Goal: Transaction & Acquisition: Purchase product/service

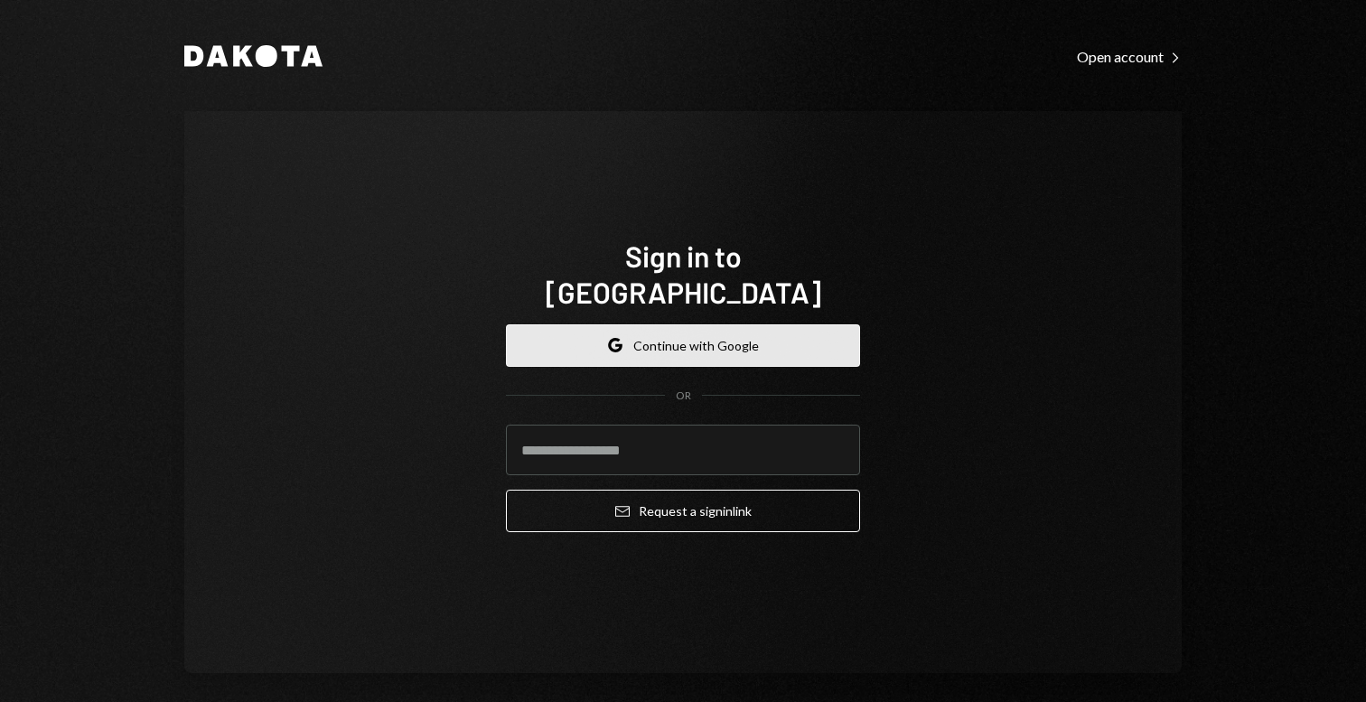
click at [745, 324] on button "Google Continue with Google" at bounding box center [683, 345] width 354 height 42
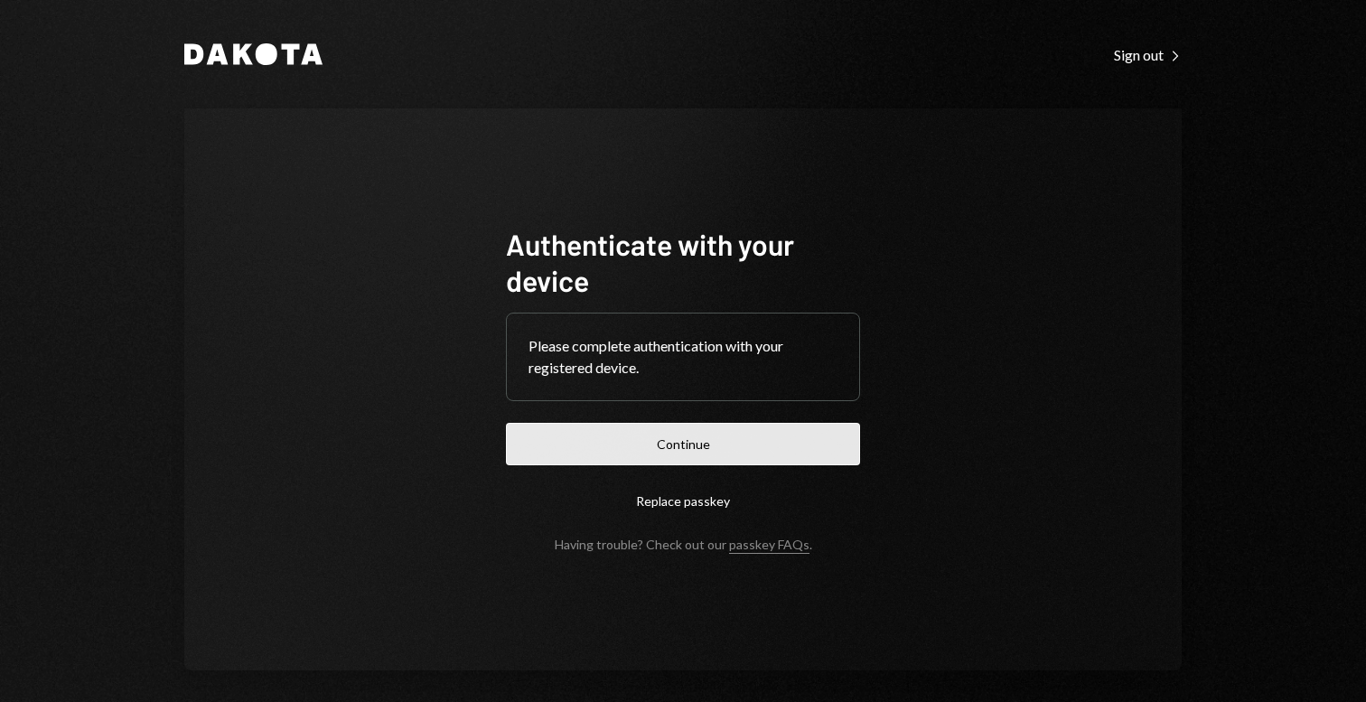
click at [635, 446] on button "Continue" at bounding box center [683, 444] width 354 height 42
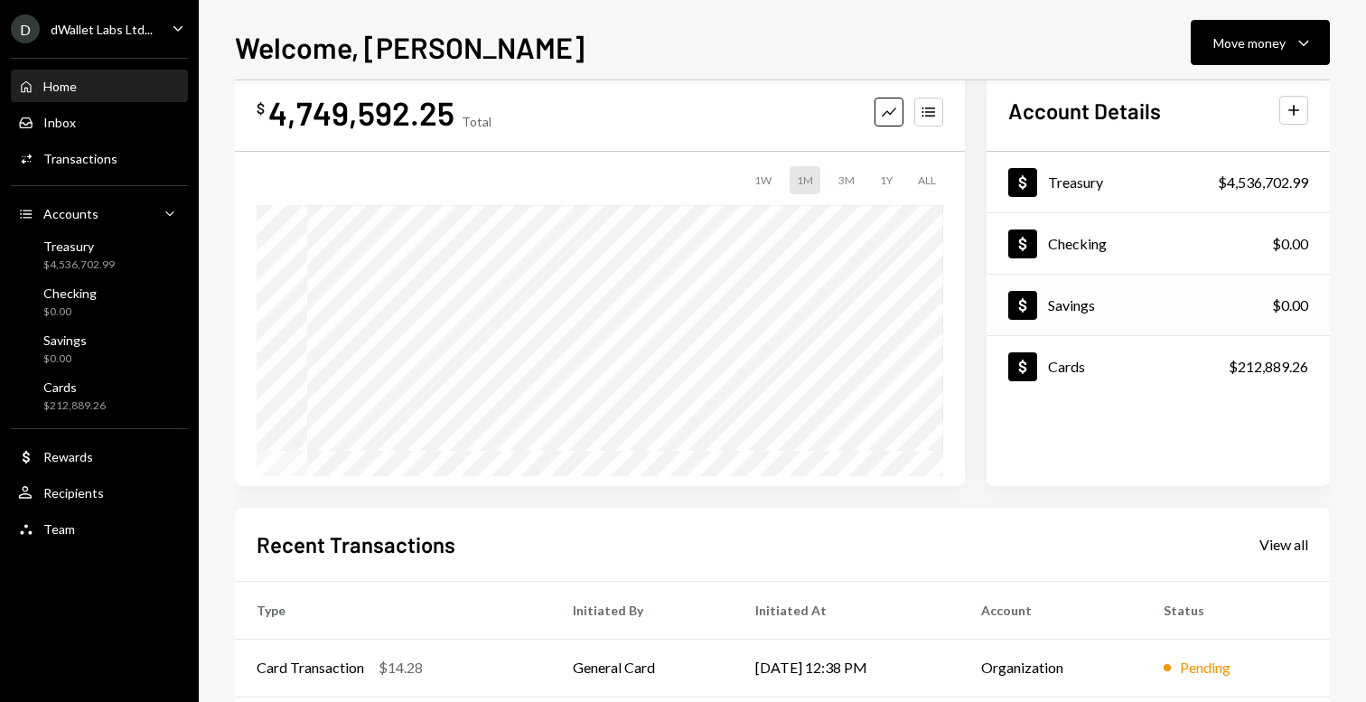
scroll to position [38, 0]
click at [110, 147] on div "Activities Transactions" at bounding box center [99, 159] width 163 height 31
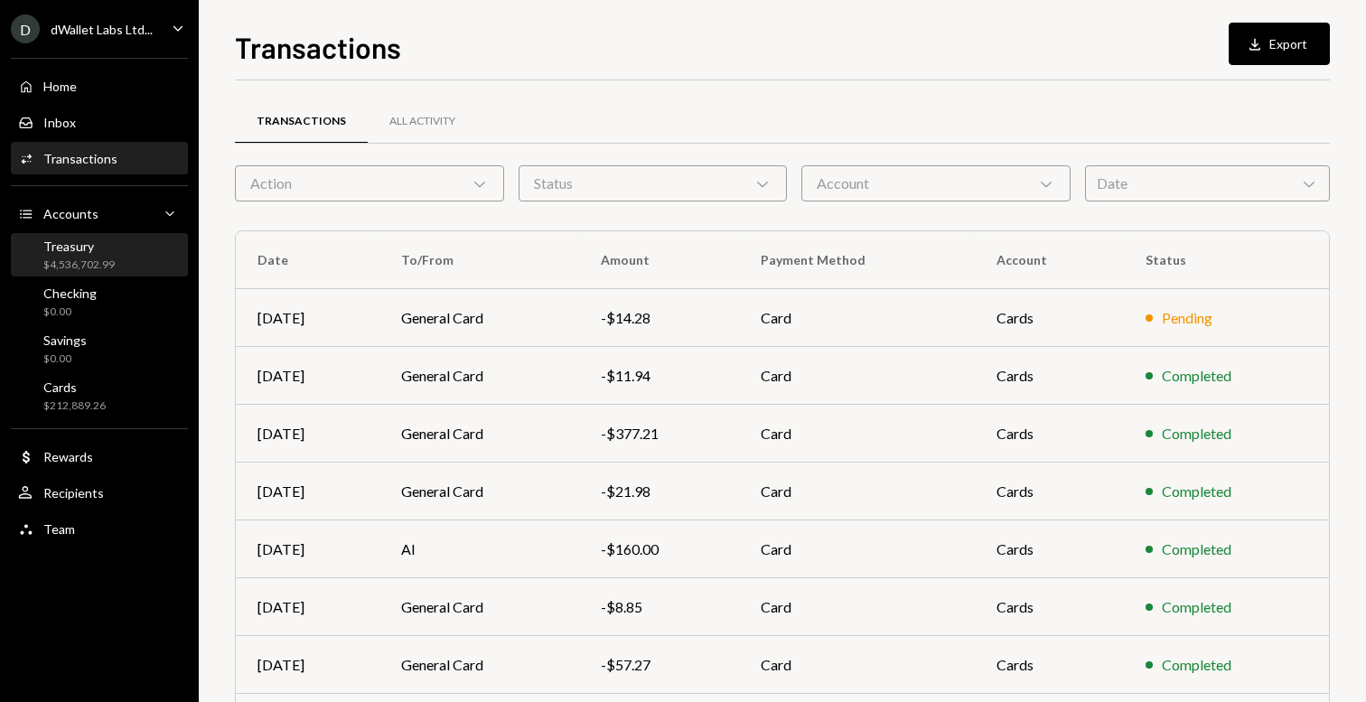
click at [107, 254] on div "Treasury $4,536,702.99" at bounding box center [78, 255] width 71 height 34
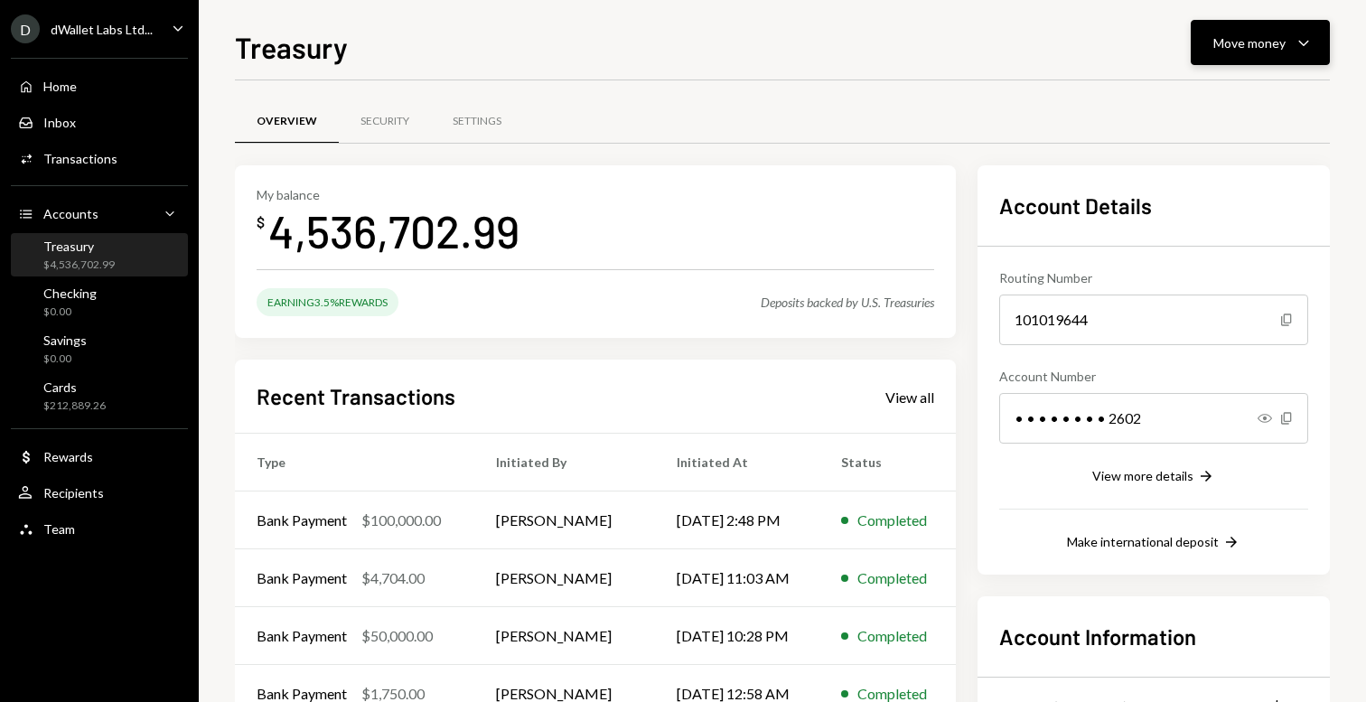
click at [1250, 59] on button "Move money Caret Down" at bounding box center [1259, 42] width 139 height 45
click at [1228, 136] on div "Transfer" at bounding box center [1246, 137] width 132 height 19
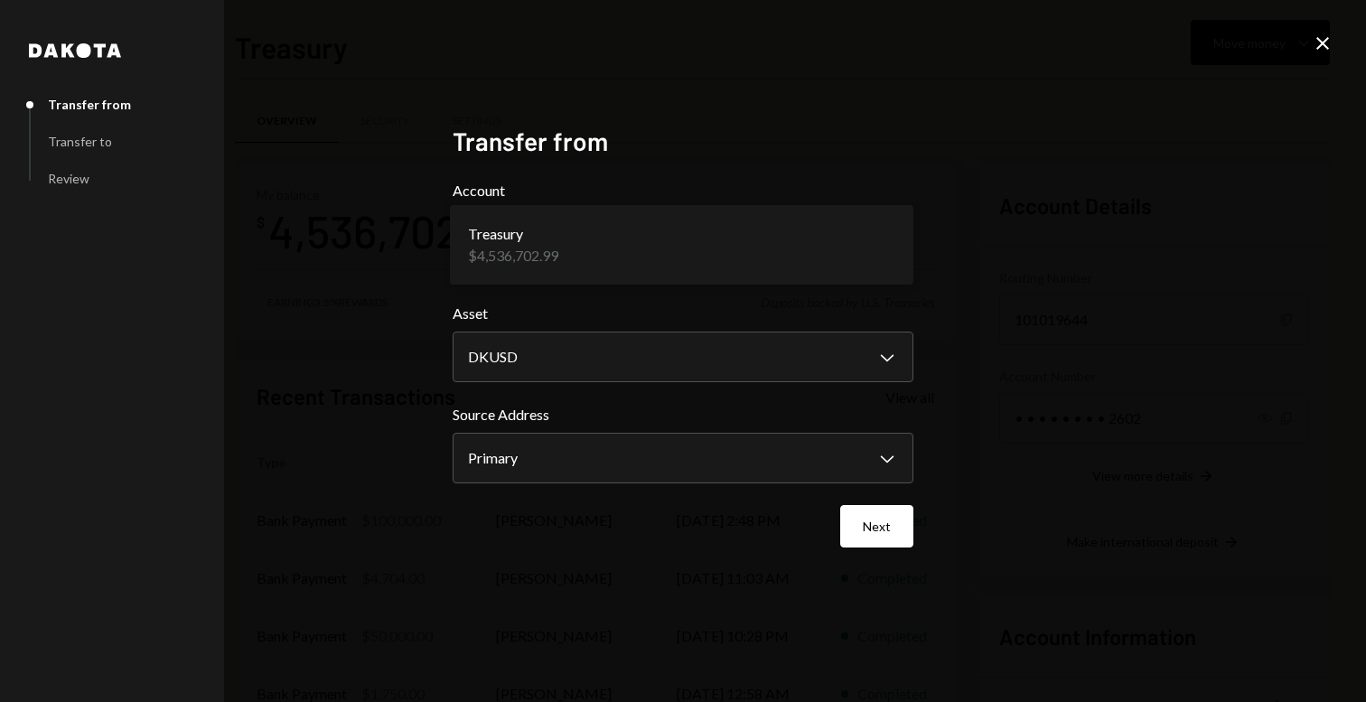
click at [851, 234] on body "D dWallet Labs Ltd... Caret Down Home Home Inbox Inbox Activities Transactions …" at bounding box center [683, 351] width 1366 height 702
click at [902, 337] on body "D dWallet Labs Ltd... Caret Down Home Home Inbox Inbox Activities Transactions …" at bounding box center [683, 351] width 1366 height 702
click at [976, 268] on div "**********" at bounding box center [683, 351] width 1366 height 702
click at [784, 456] on body "D dWallet Labs Ltd... Caret Down Home Home Inbox Inbox Activities Transactions …" at bounding box center [683, 351] width 1366 height 702
click at [945, 388] on div "**********" at bounding box center [683, 351] width 1366 height 702
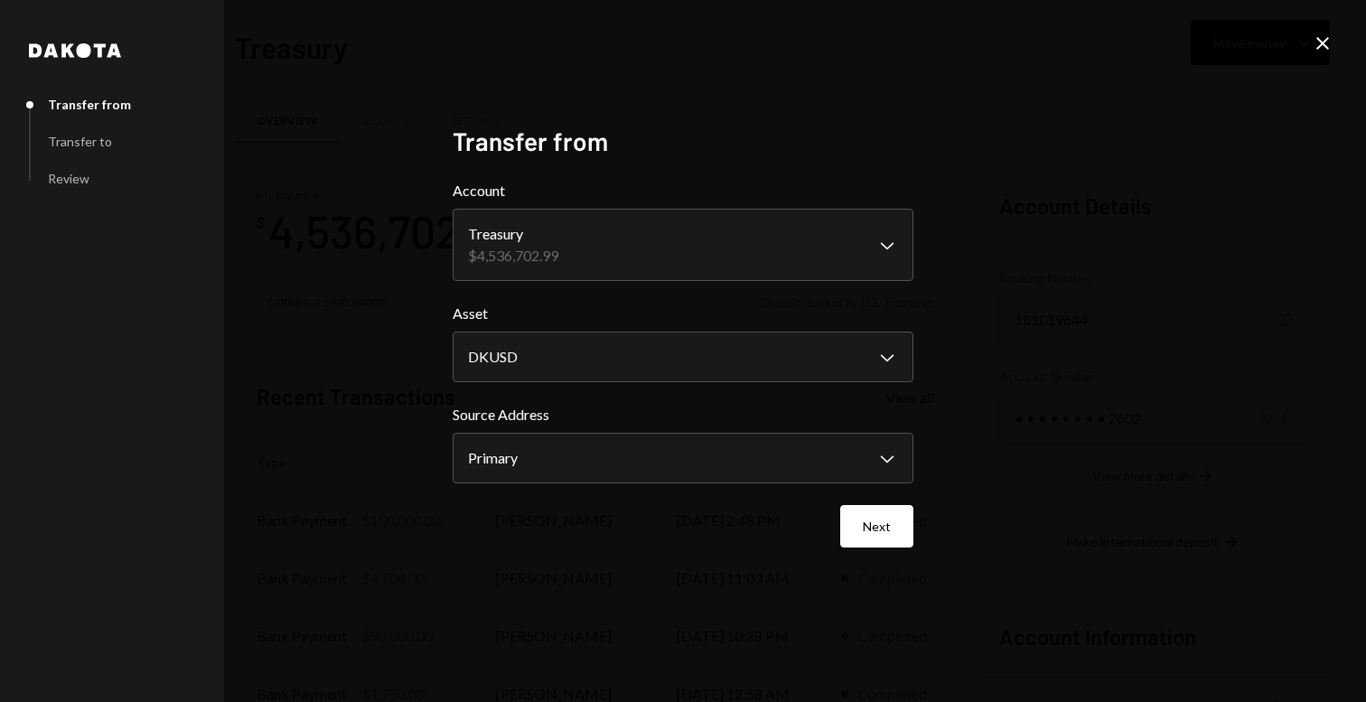
click at [1333, 42] on div "**********" at bounding box center [683, 351] width 1366 height 702
click at [1318, 44] on icon "Close" at bounding box center [1323, 44] width 22 height 22
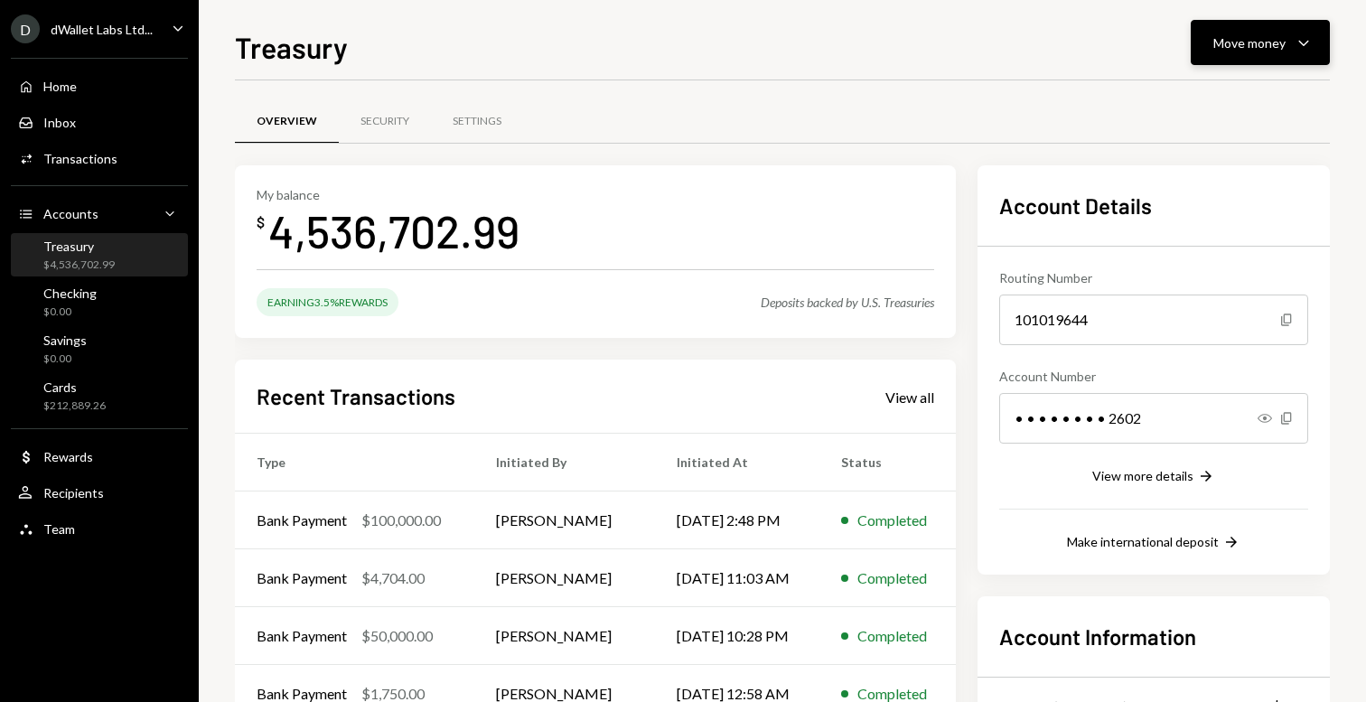
click at [1272, 61] on button "Move money Caret Down" at bounding box center [1259, 42] width 139 height 45
click at [1221, 106] on div "Send" at bounding box center [1246, 97] width 132 height 19
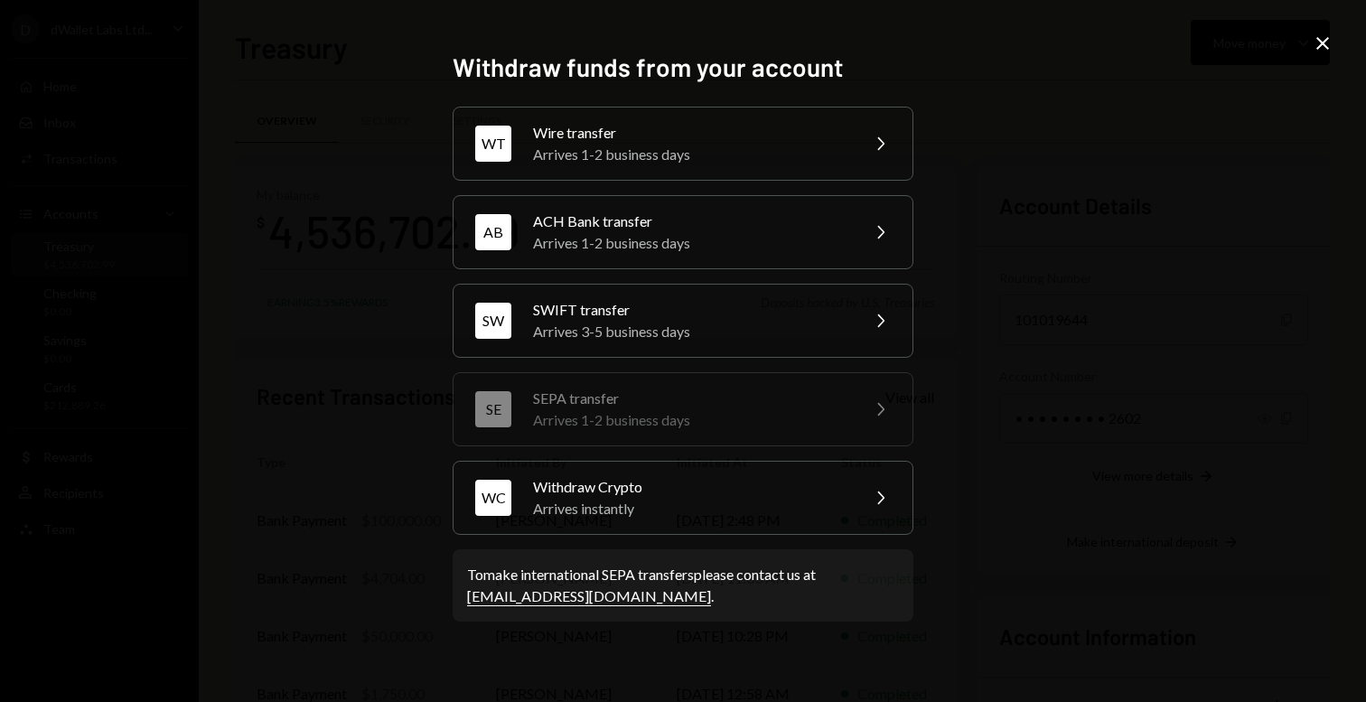
click at [742, 425] on div "Arrives 1-2 business days" at bounding box center [690, 420] width 314 height 22
click at [752, 315] on div "SWIFT transfer" at bounding box center [690, 310] width 314 height 22
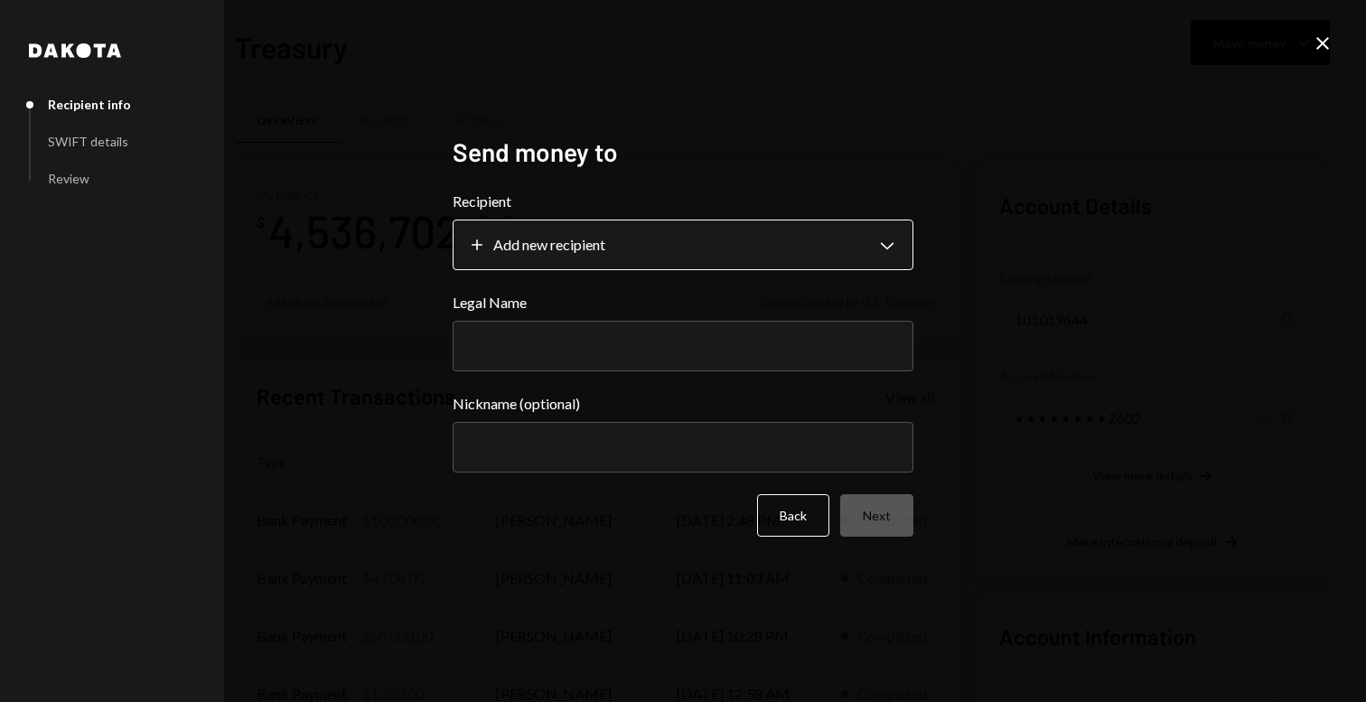
click at [742, 265] on body "D dWallet Labs Ltd... Caret Down Home Home Inbox Inbox Activities Transactions …" at bounding box center [683, 351] width 1366 height 702
click at [218, 231] on div "Dakota Recipient info SWIFT details Review" at bounding box center [112, 351] width 224 height 702
click at [103, 147] on div "SWIFT details" at bounding box center [88, 141] width 80 height 15
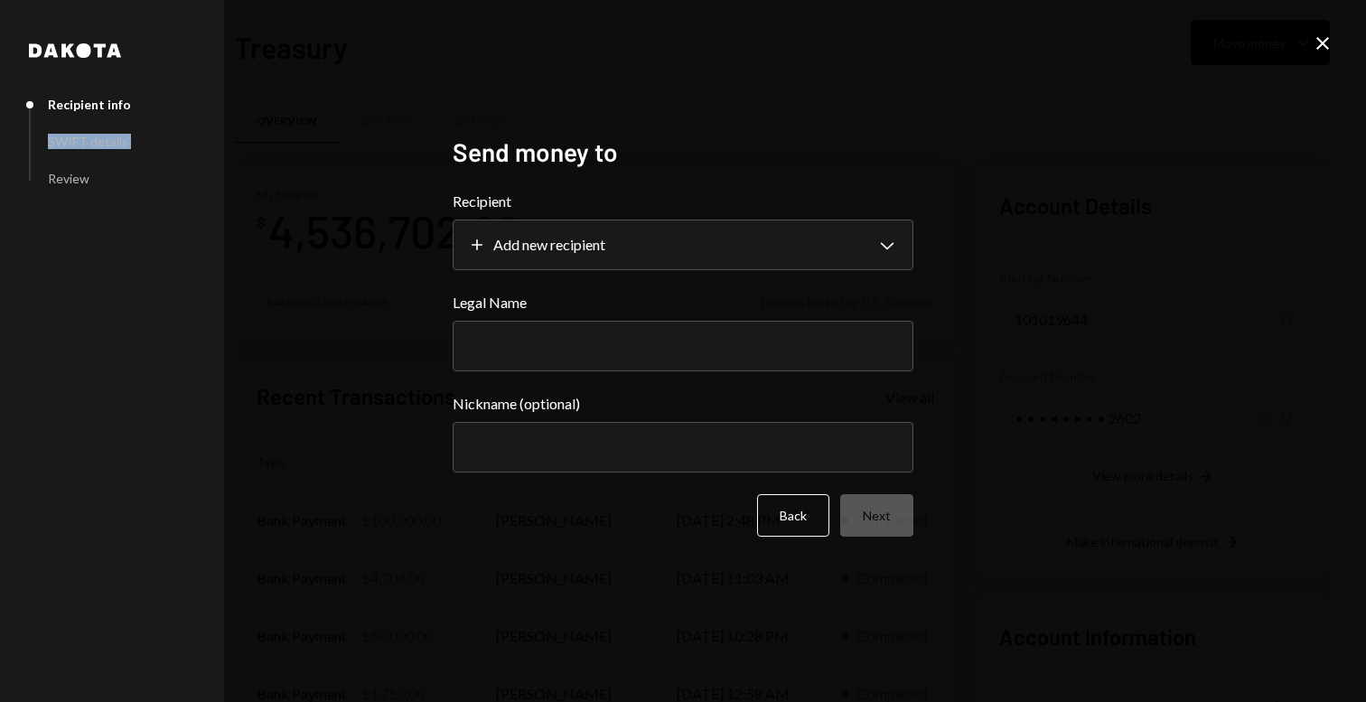
click at [123, 169] on div "Recipient info SWIFT details Review" at bounding box center [81, 130] width 100 height 111
click at [1338, 40] on div "**********" at bounding box center [683, 351] width 1366 height 702
click at [1321, 46] on icon "Close" at bounding box center [1323, 44] width 22 height 22
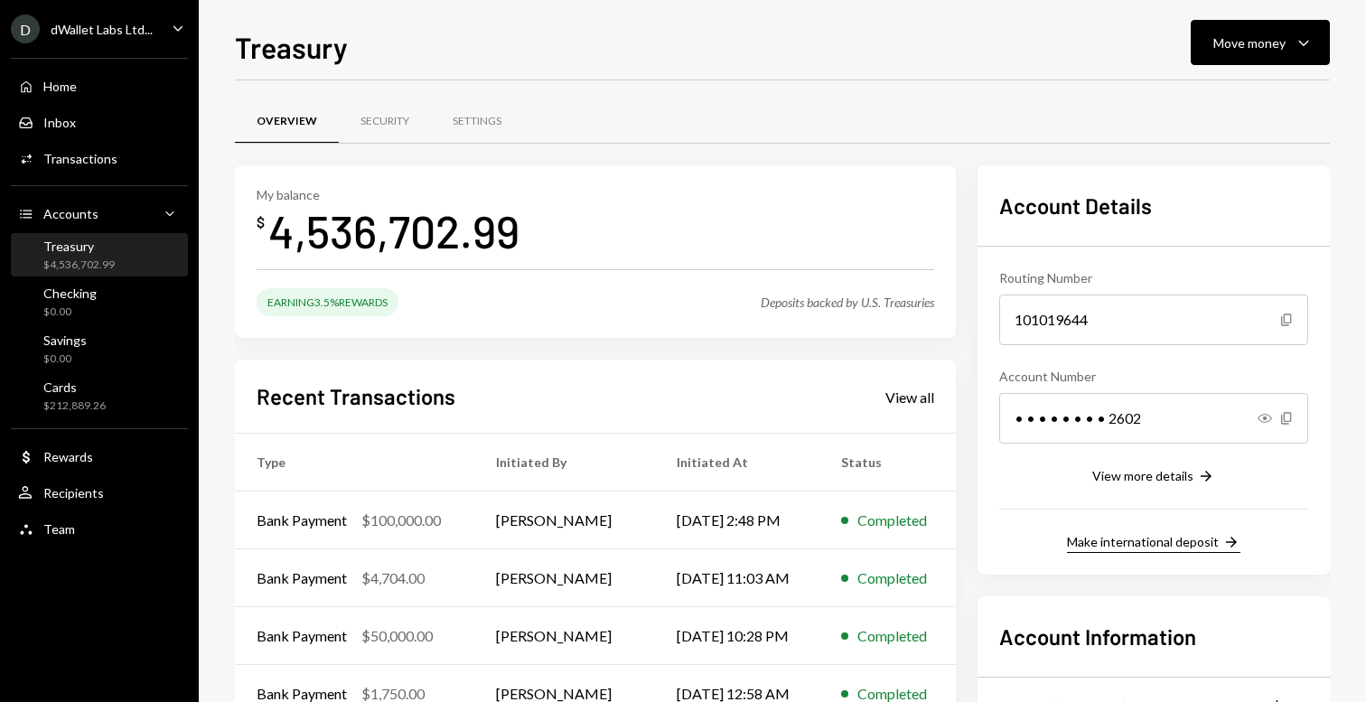
click at [1184, 546] on div "Make international deposit" at bounding box center [1143, 541] width 152 height 15
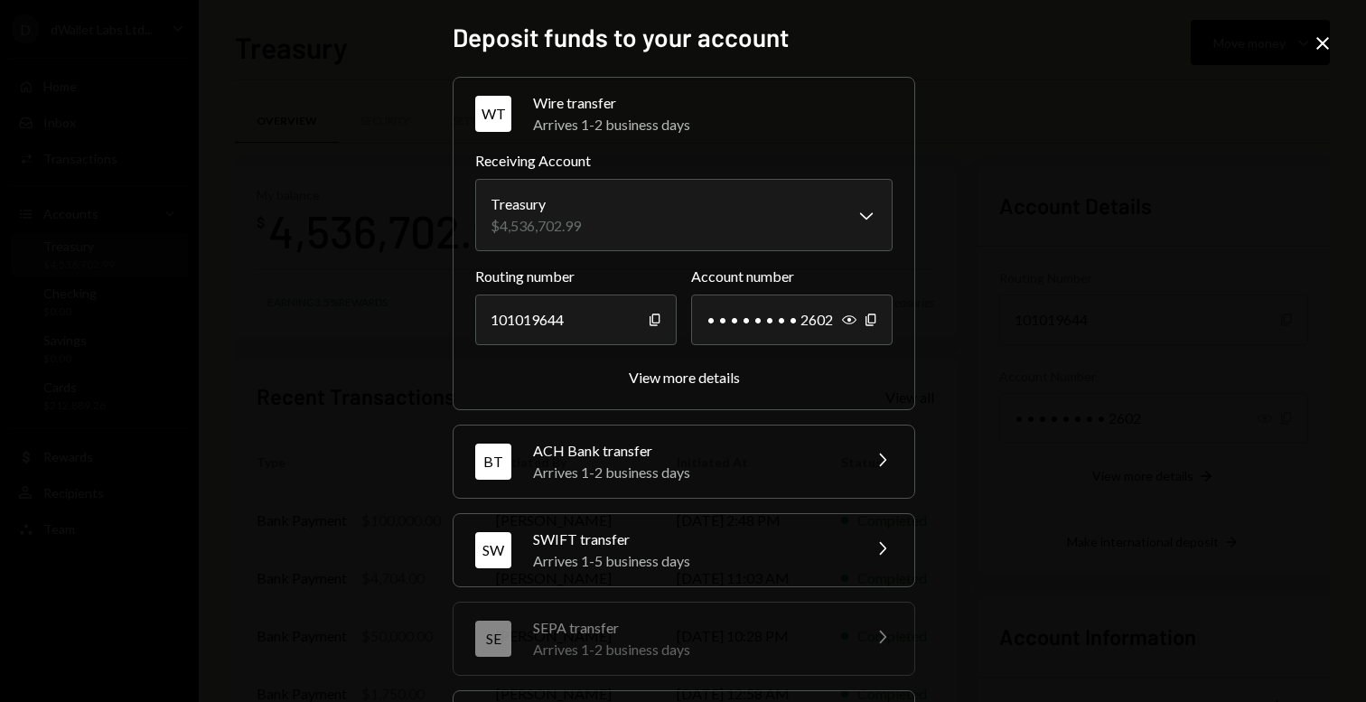
click at [700, 389] on div "**********" at bounding box center [684, 243] width 462 height 333
click at [686, 377] on div "View more details" at bounding box center [684, 377] width 111 height 17
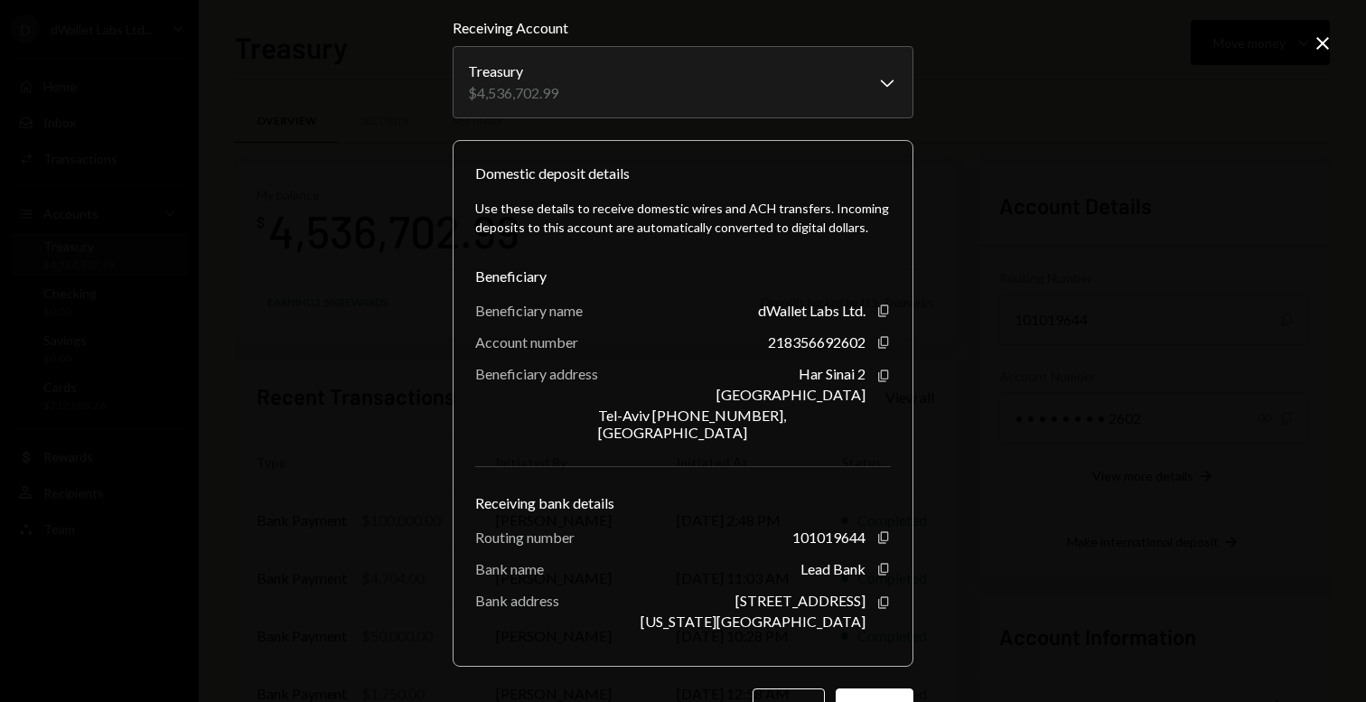
scroll to position [104, 0]
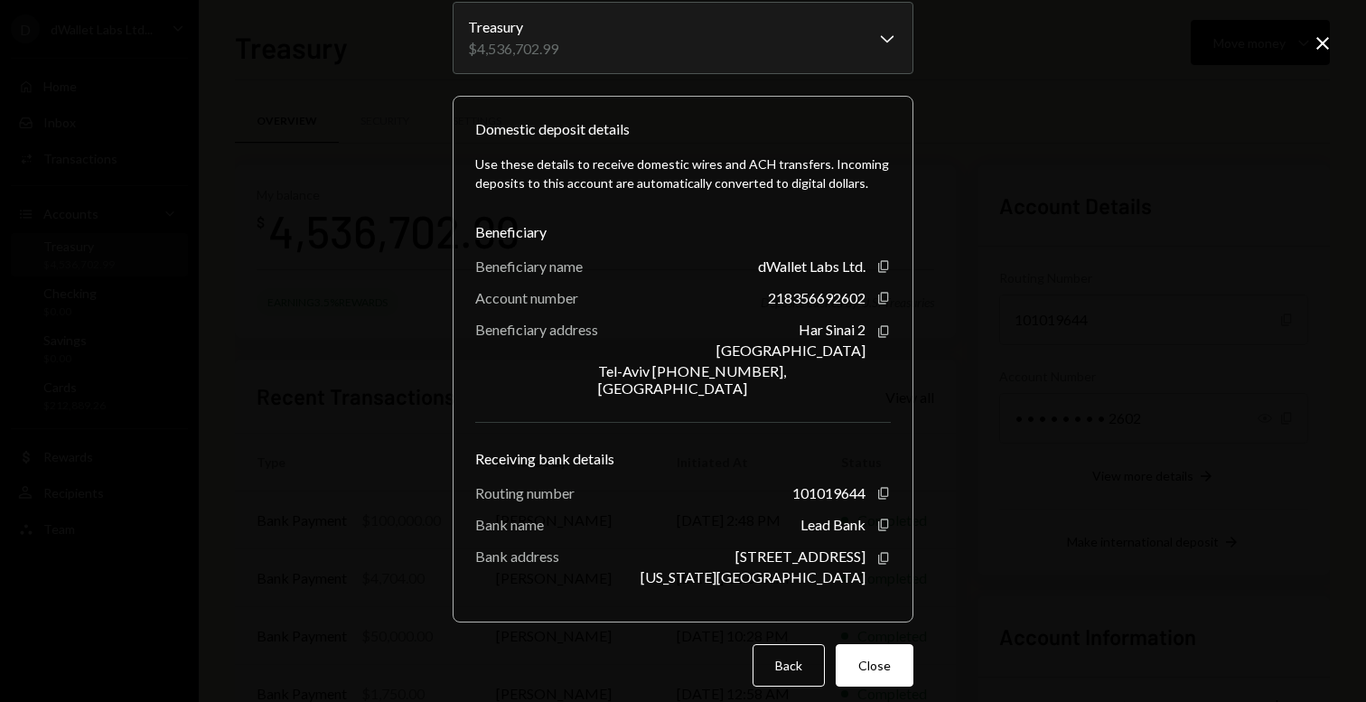
click at [1322, 33] on icon "Close" at bounding box center [1323, 44] width 22 height 22
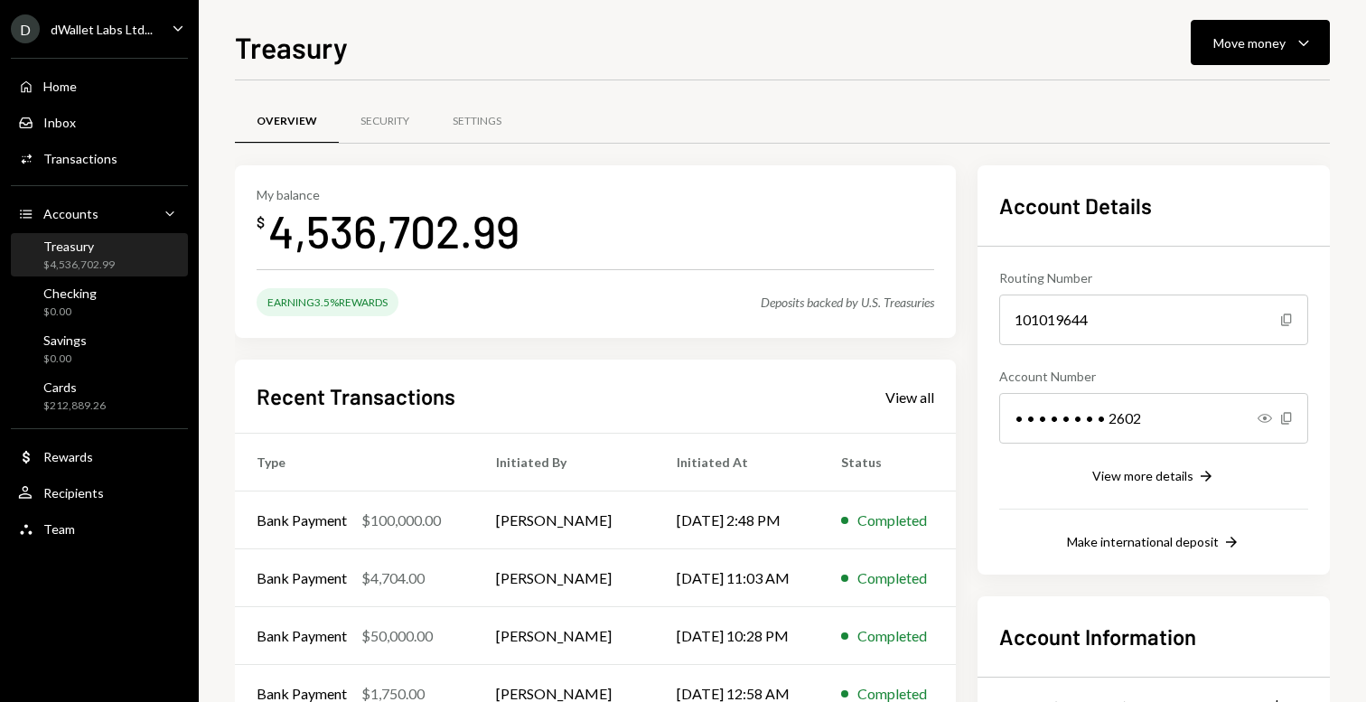
click at [1159, 83] on div "Overview Security Settings My balance $ 4,536,702.99 Earning 3.5% Rewards Depos…" at bounding box center [782, 488] width 1095 height 816
